Goal: Register for event/course

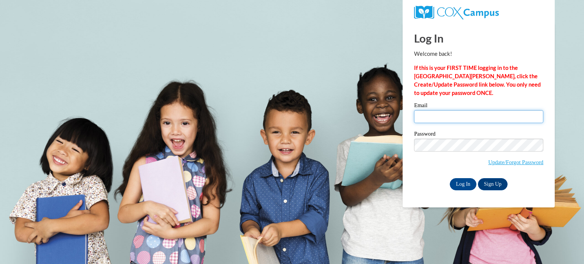
click at [438, 115] on input "Email" at bounding box center [478, 116] width 129 height 13
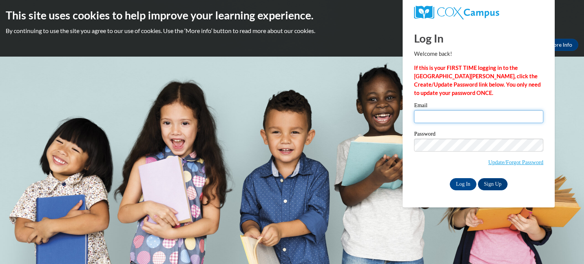
type input "nnudo@kusd.edu"
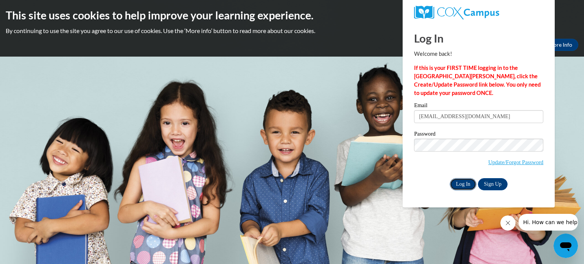
click at [466, 184] on input "Log In" at bounding box center [463, 184] width 27 height 12
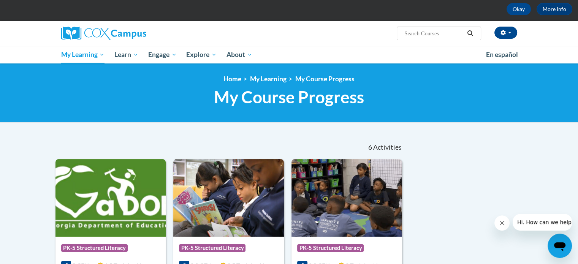
scroll to position [29, 0]
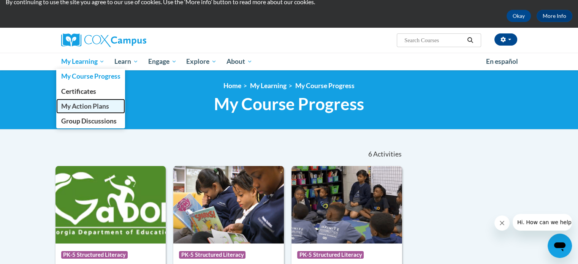
click at [94, 107] on span "My Action Plans" at bounding box center [85, 106] width 48 height 8
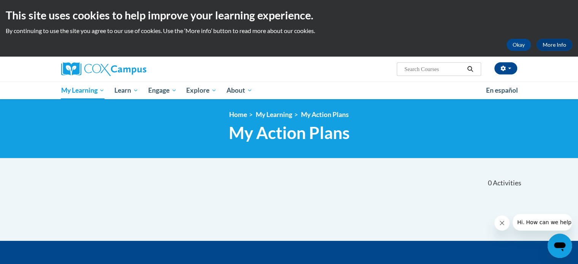
click at [409, 65] on input "Search..." at bounding box center [434, 69] width 61 height 9
type input "reading comprehension"
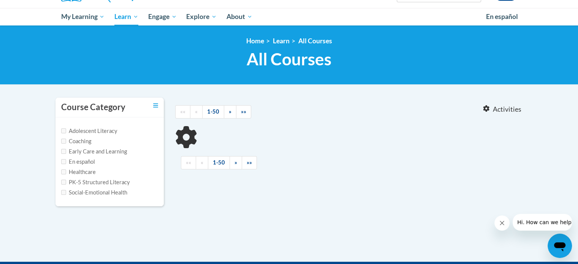
scroll to position [76, 0]
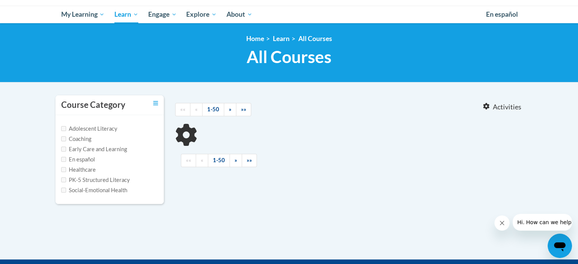
type input "reading comprehension"
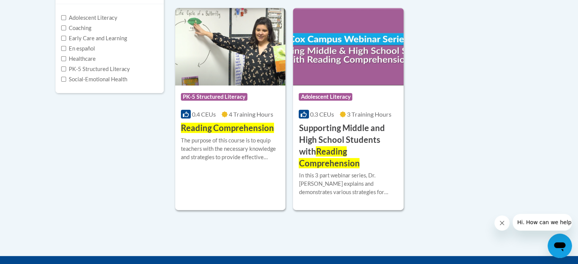
scroll to position [188, 0]
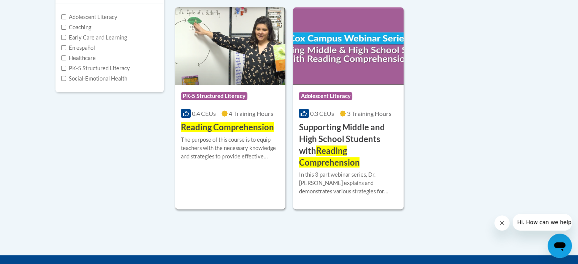
click at [225, 76] on img at bounding box center [230, 46] width 111 height 78
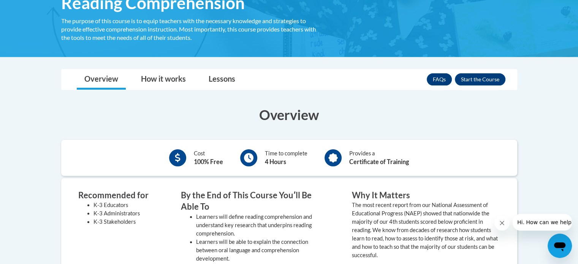
scroll to position [141, 0]
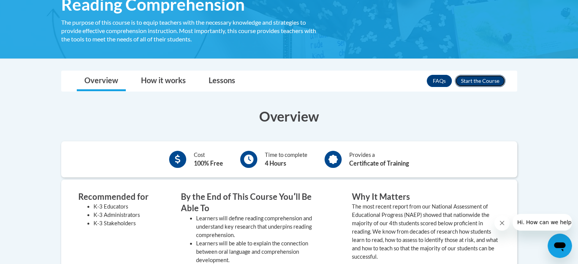
click at [473, 77] on button "Enroll" at bounding box center [480, 81] width 51 height 12
click at [226, 58] on img at bounding box center [289, 9] width 578 height 100
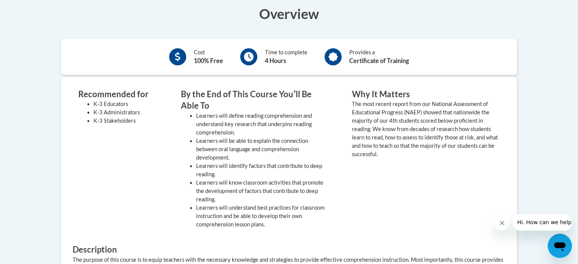
scroll to position [254, 0]
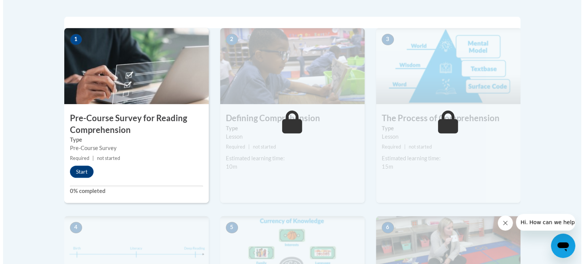
scroll to position [240, 0]
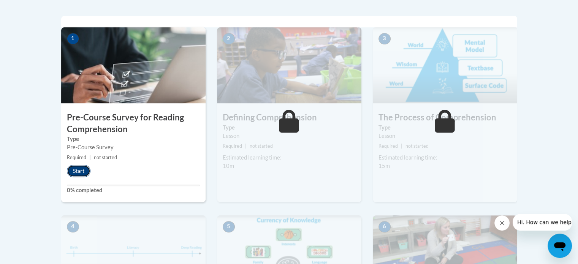
click at [83, 166] on button "Start" at bounding box center [79, 171] width 24 height 12
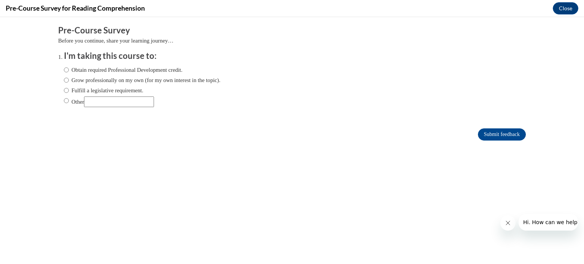
scroll to position [0, 0]
click at [64, 80] on input "Grow professionally on my own (for my own interest in the topic)." at bounding box center [66, 80] width 5 height 8
radio input "true"
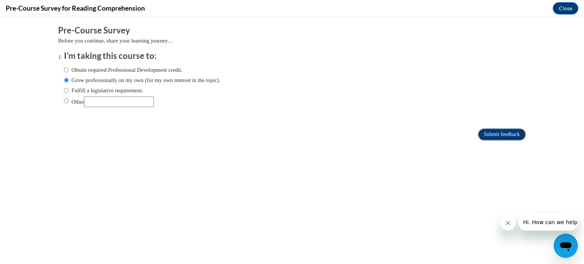
click at [487, 131] on input "Submit feedback" at bounding box center [502, 135] width 48 height 12
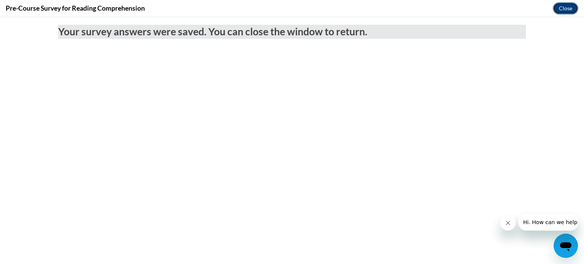
click at [563, 7] on button "Close" at bounding box center [565, 8] width 25 height 12
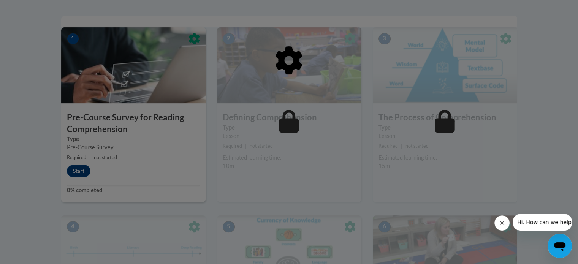
click at [77, 170] on div at bounding box center [289, 99] width 456 height 144
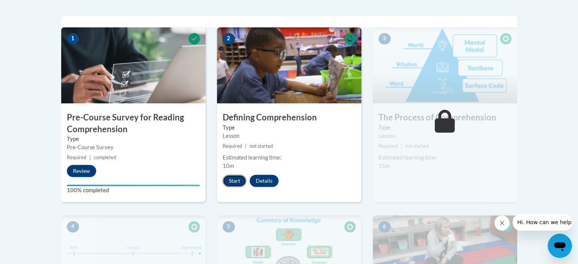
click at [231, 178] on button "Start" at bounding box center [235, 181] width 24 height 12
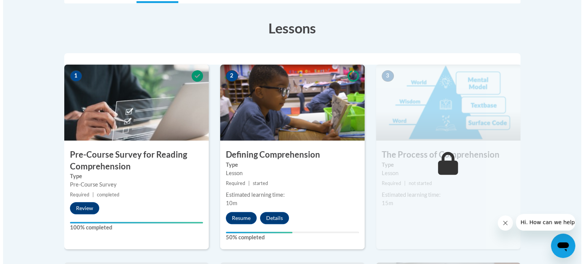
scroll to position [230, 0]
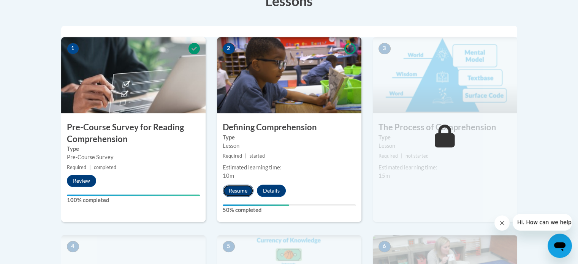
click at [236, 189] on button "Resume" at bounding box center [238, 191] width 31 height 12
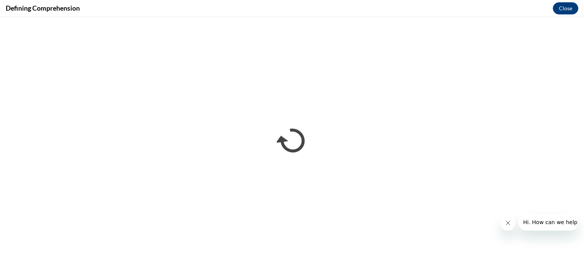
scroll to position [0, 0]
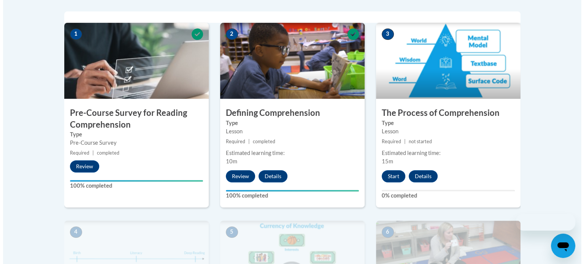
scroll to position [245, 0]
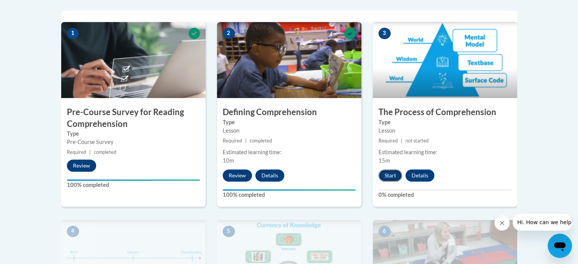
click at [386, 176] on button "Start" at bounding box center [391, 176] width 24 height 12
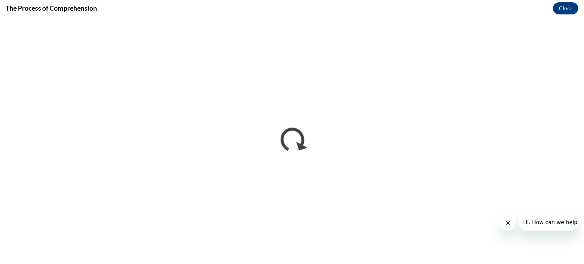
scroll to position [0, 0]
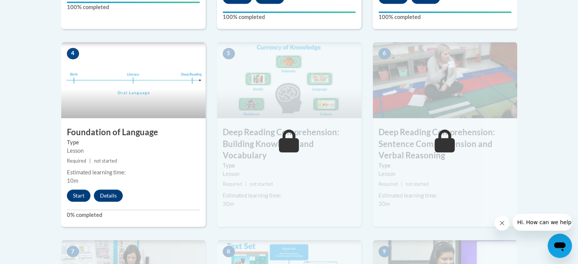
scroll to position [422, 0]
